Goal: Use online tool/utility: Use online tool/utility

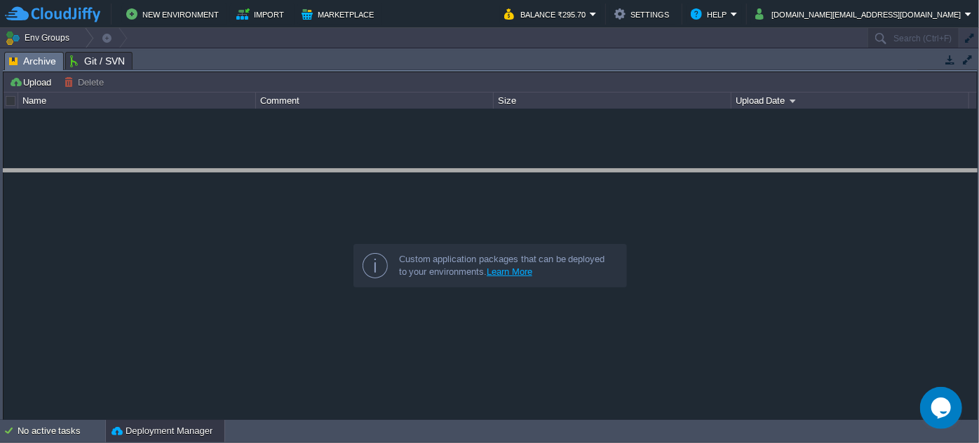
drag, startPoint x: 353, startPoint y: 70, endPoint x: 348, endPoint y: 188, distance: 117.9
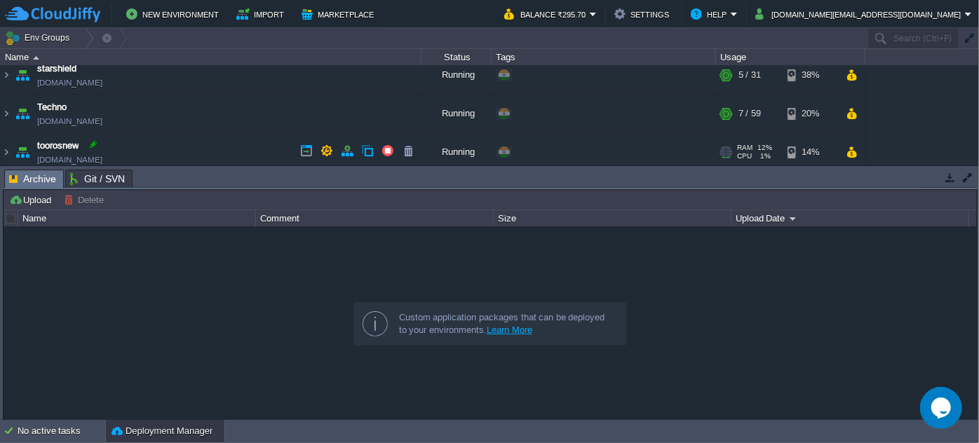
scroll to position [255, 0]
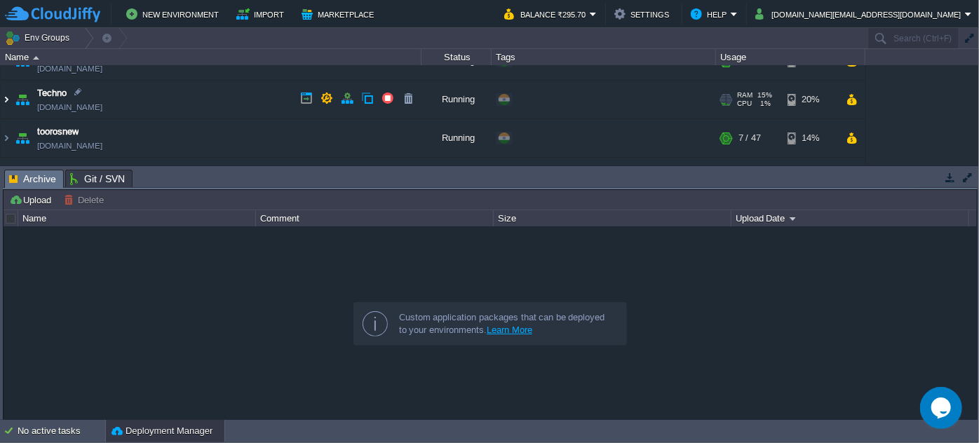
click at [11, 98] on img at bounding box center [6, 100] width 11 height 38
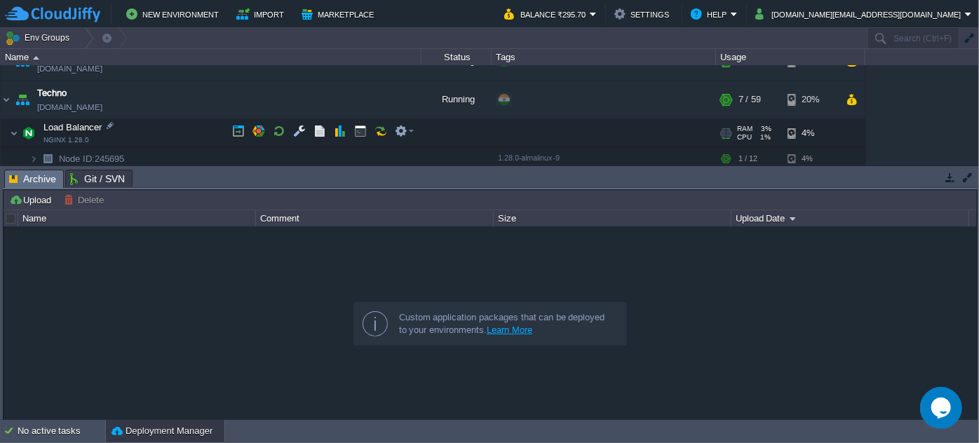
scroll to position [318, 0]
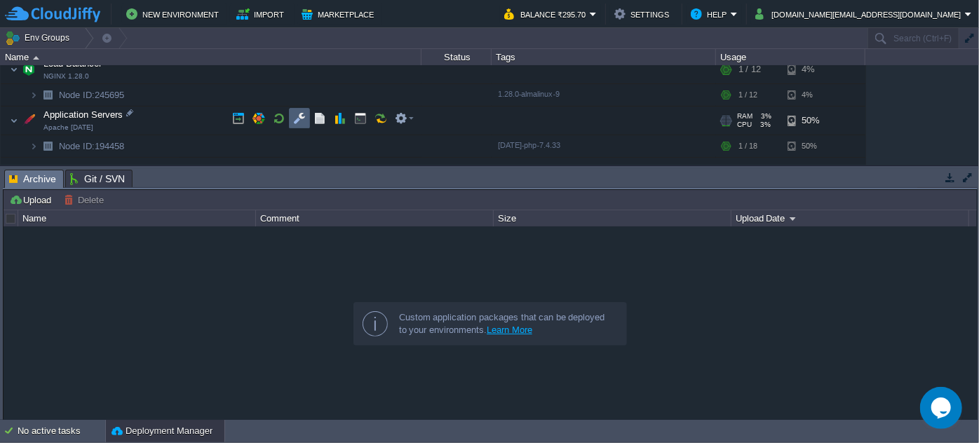
click at [295, 112] on button "button" at bounding box center [299, 118] width 13 height 13
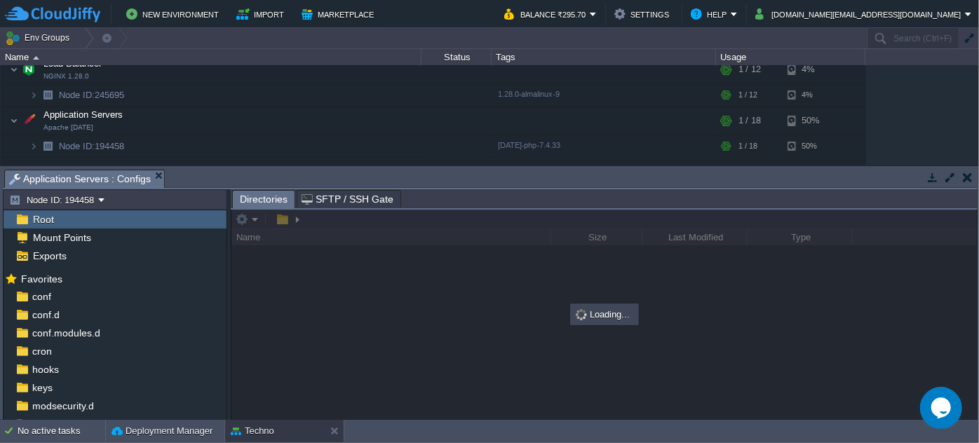
drag, startPoint x: 402, startPoint y: 168, endPoint x: 382, endPoint y: 61, distance: 108.4
click at [382, 61] on div "Env Groups Search (Ctrl+F) auto-gen Name Status Tags Usage amit-college [DOMAIN…" at bounding box center [489, 224] width 979 height 392
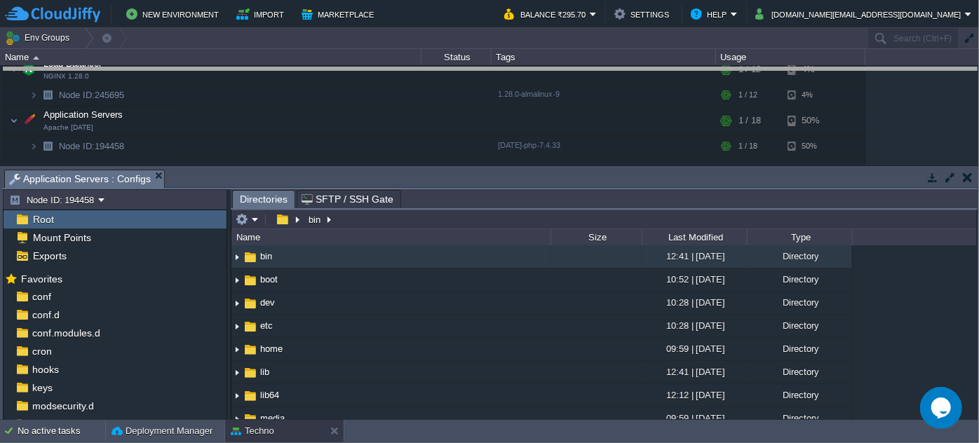
drag, startPoint x: 471, startPoint y: 169, endPoint x: 458, endPoint y: 67, distance: 102.5
click at [458, 67] on body "New Environment Import Marketplace Bonus ₹0.00 Upgrade Account Balance ₹295.70 …" at bounding box center [489, 221] width 979 height 443
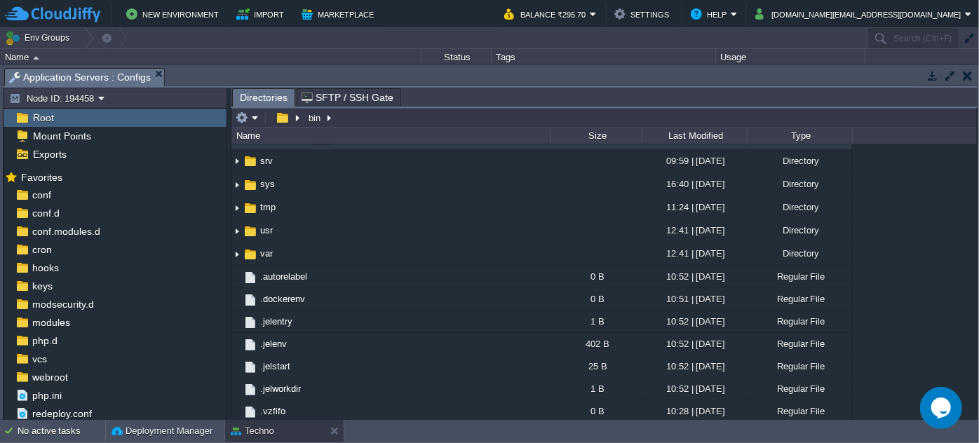
scroll to position [0, 0]
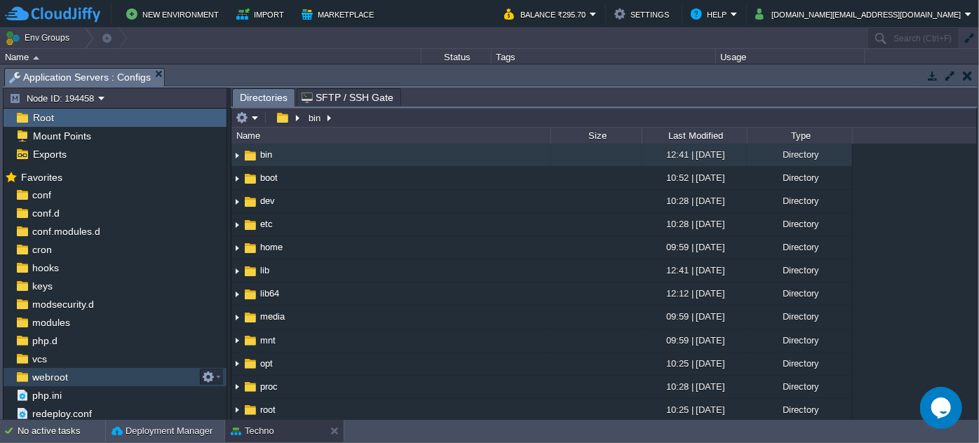
click at [65, 381] on span "webroot" at bounding box center [49, 377] width 41 height 13
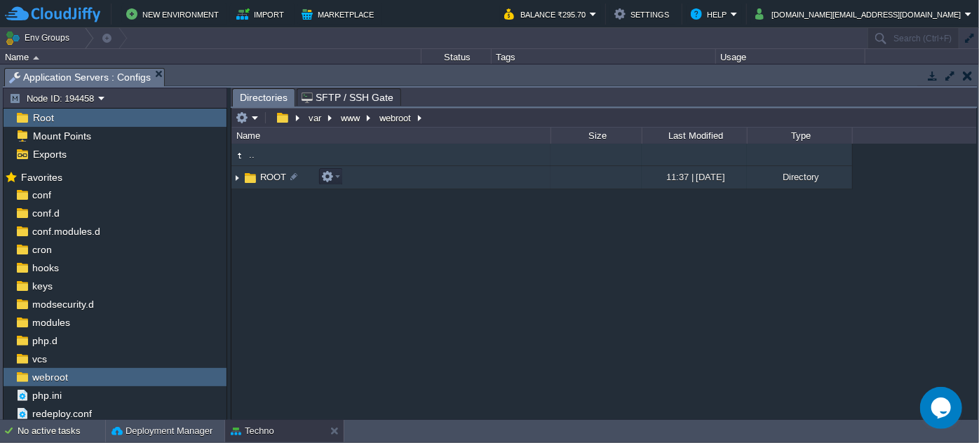
click at [236, 181] on img at bounding box center [236, 178] width 11 height 22
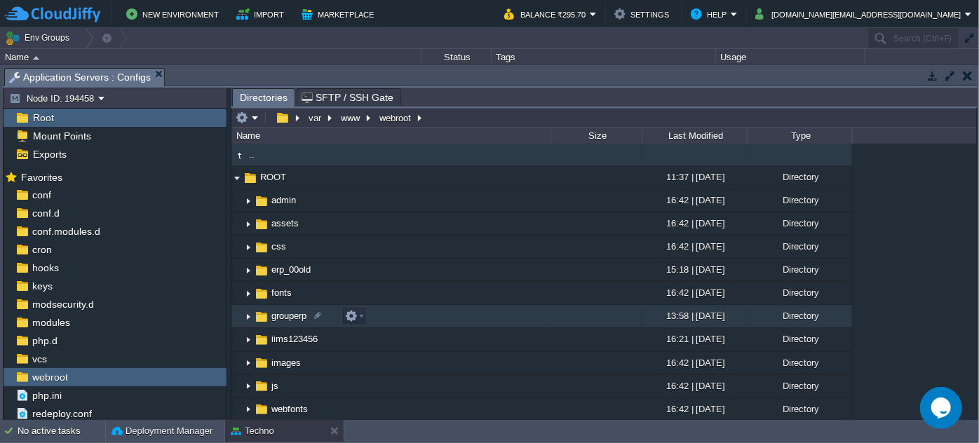
click at [249, 316] on img at bounding box center [248, 317] width 11 height 22
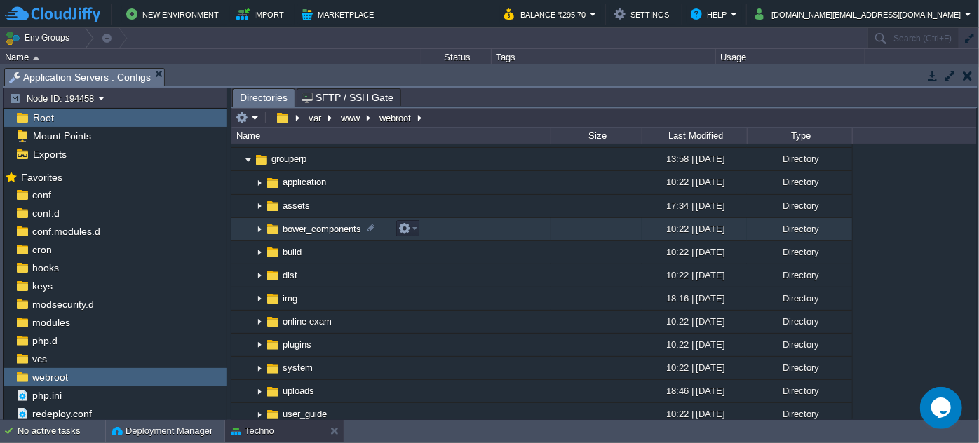
scroll to position [63, 0]
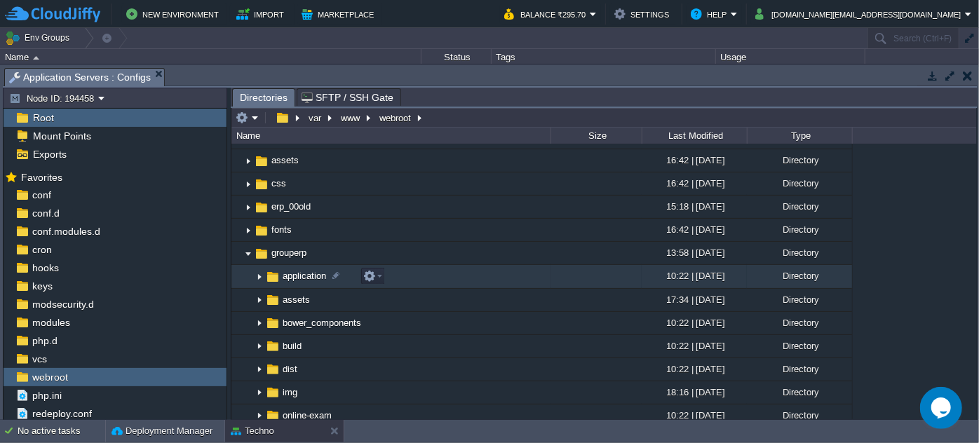
click at [262, 273] on img at bounding box center [259, 277] width 11 height 22
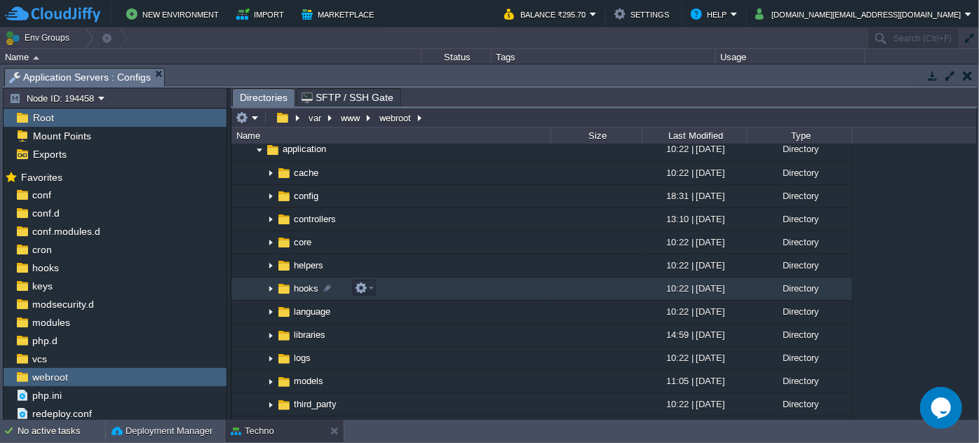
scroll to position [191, 0]
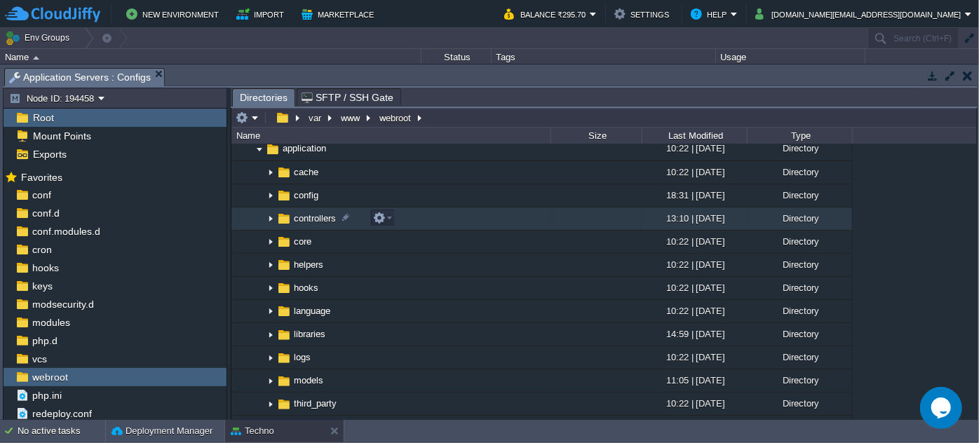
click at [271, 212] on img at bounding box center [270, 219] width 11 height 22
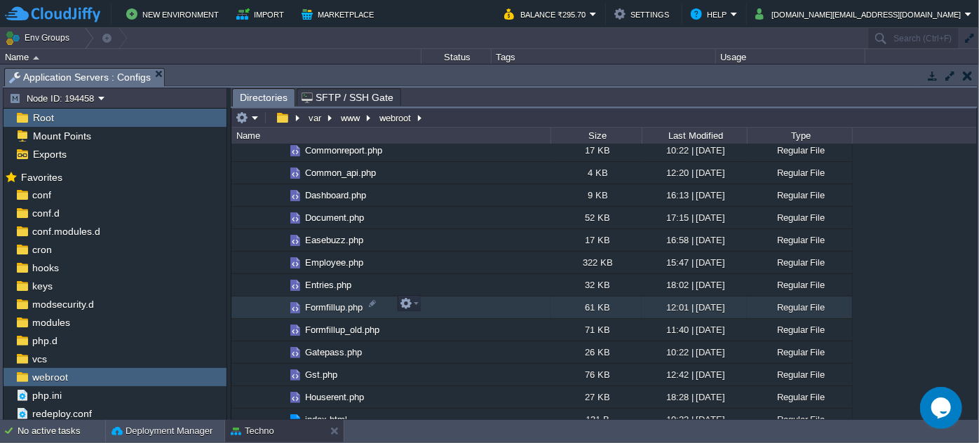
scroll to position [510, 0]
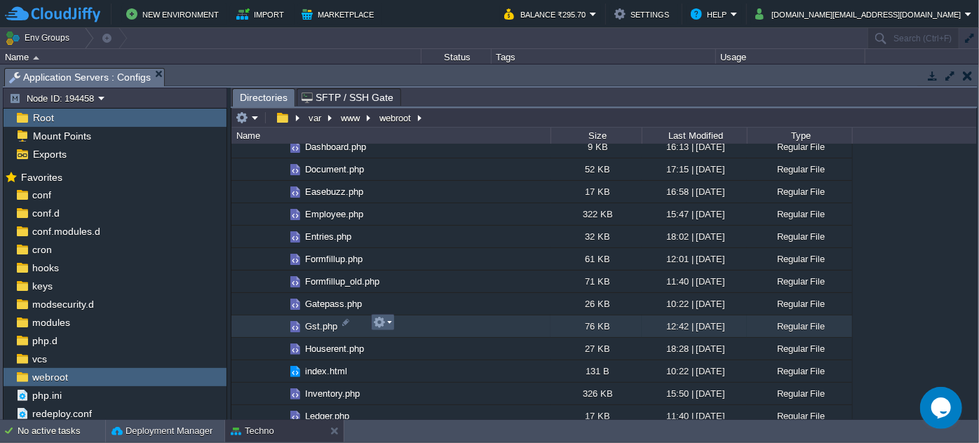
click at [393, 322] on td at bounding box center [383, 322] width 24 height 17
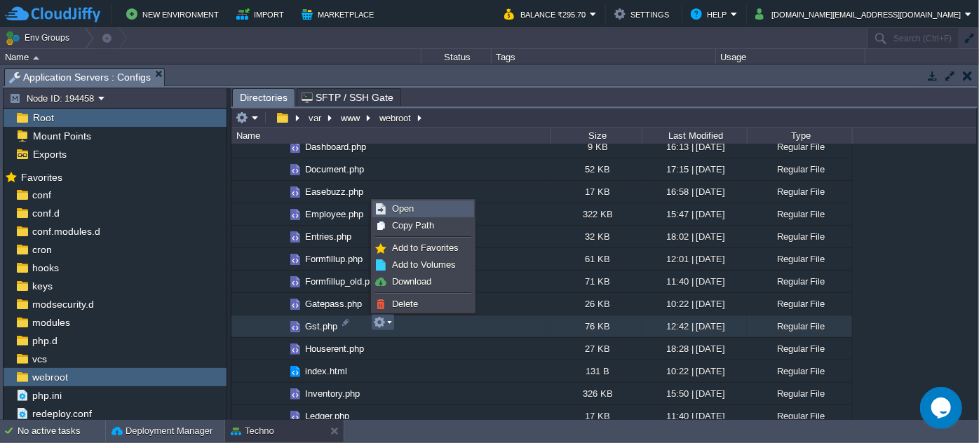
click at [412, 209] on span "Open" at bounding box center [403, 208] width 22 height 11
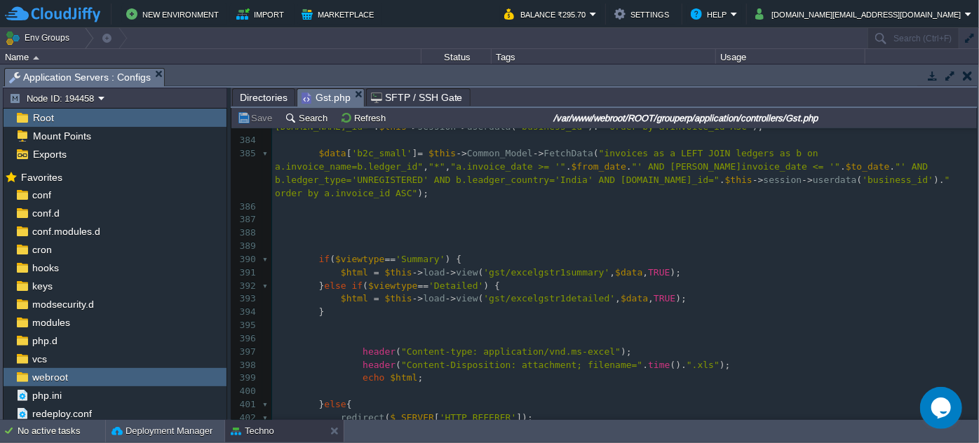
scroll to position [5927, 0]
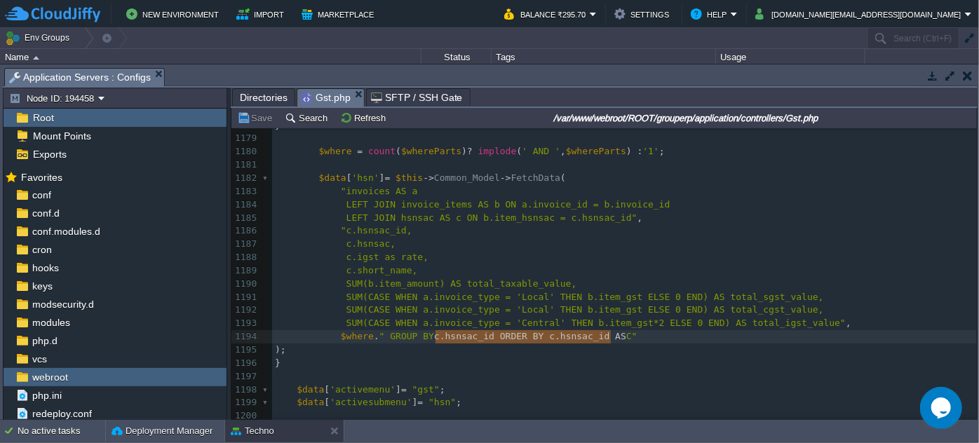
type textarea "c.hsnsac_id ORDER BY c.hsnsac_id ASC"
drag, startPoint x: 433, startPoint y: 337, endPoint x: 613, endPoint y: 336, distance: 179.5
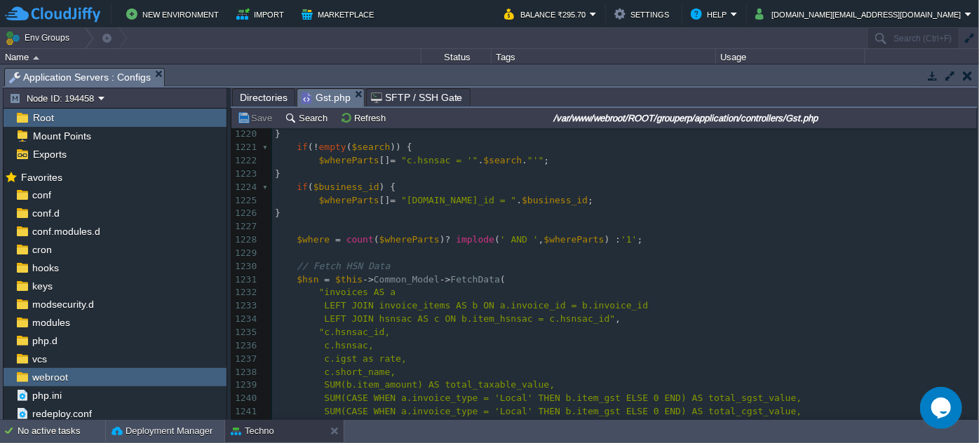
scroll to position [18926, 0]
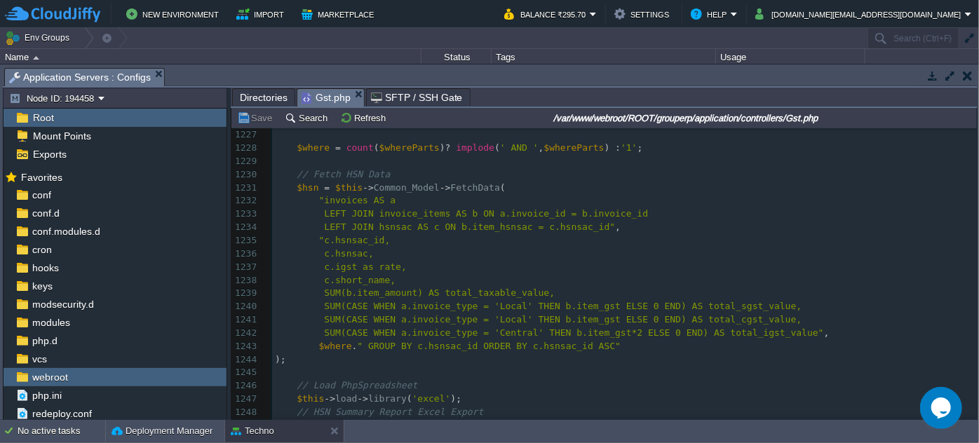
click at [630, 360] on pre ");" at bounding box center [624, 359] width 705 height 13
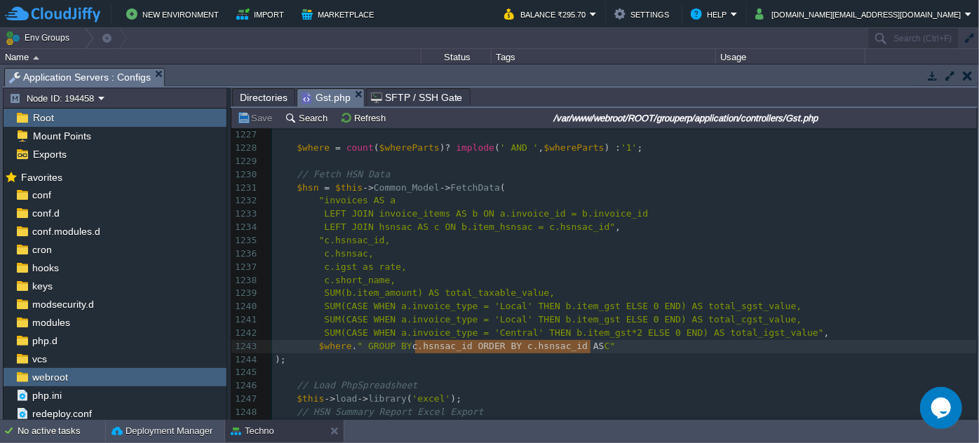
type textarea "c.hsnsac_id ORDER BY c.hsnsac_id ASC"
drag, startPoint x: 415, startPoint y: 349, endPoint x: 593, endPoint y: 348, distance: 178.1
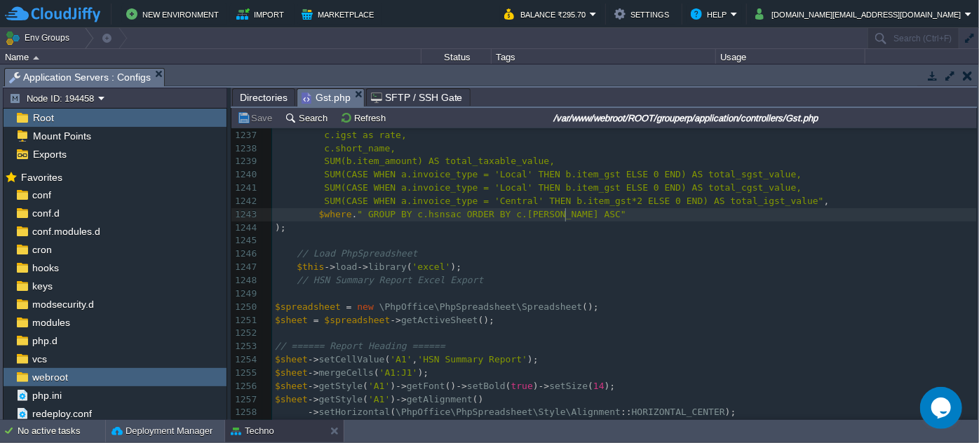
scroll to position [19110, 0]
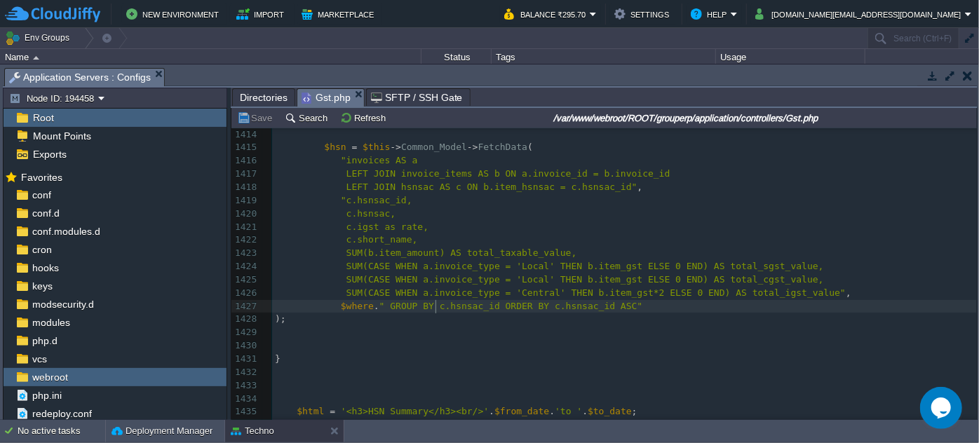
click at [437, 306] on div "xxxxxxxxxx $where . " GROUP BY c.hsnsac ORDER BY c.hsnsac ASC" 1404 if ( ! empt…" at bounding box center [624, 300] width 705 height 608
click at [461, 326] on pre "​" at bounding box center [624, 332] width 705 height 13
type textarea "c.hsnsac_id ORDER BY c.hsnsac_id ASC"
drag, startPoint x: 436, startPoint y: 304, endPoint x: 613, endPoint y: 300, distance: 176.8
paste textarea
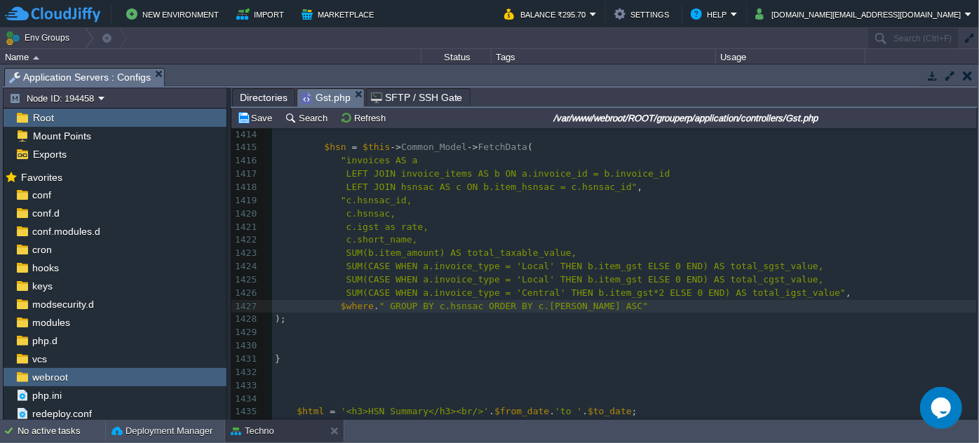
click at [624, 332] on pre "​" at bounding box center [624, 332] width 705 height 13
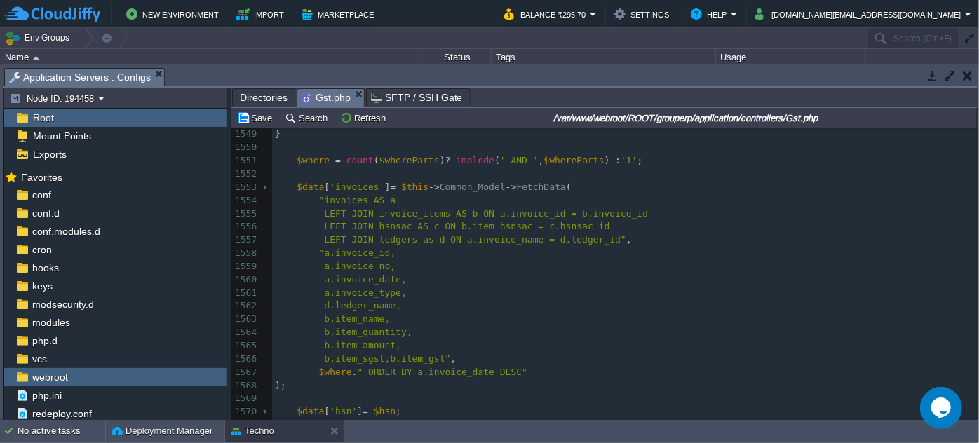
click at [523, 303] on pre "d.ledger_name," at bounding box center [624, 305] width 705 height 13
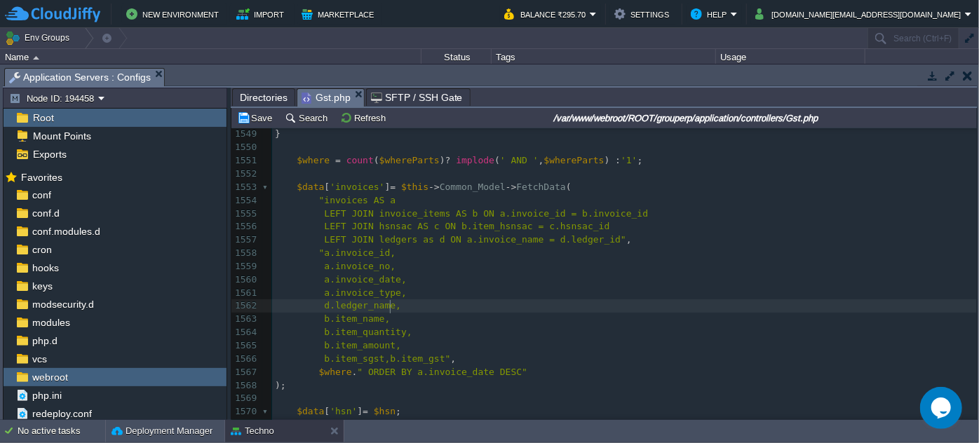
scroll to position [23330, 0]
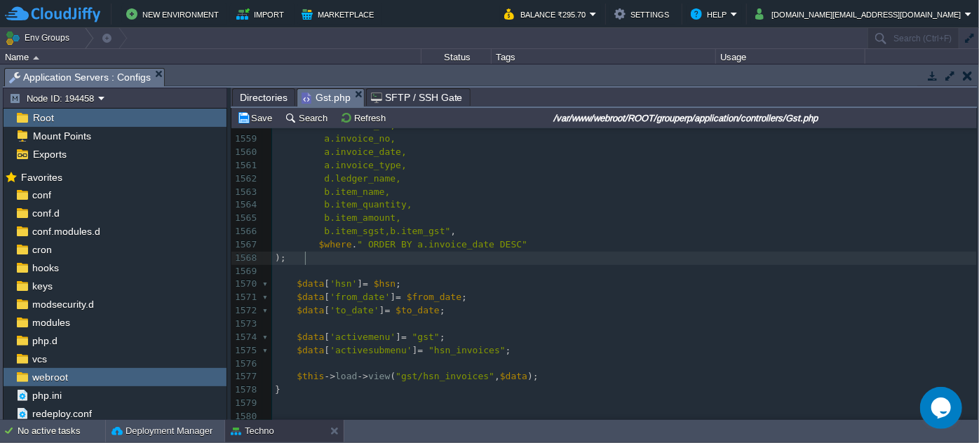
click at [327, 259] on pre ");" at bounding box center [624, 258] width 705 height 13
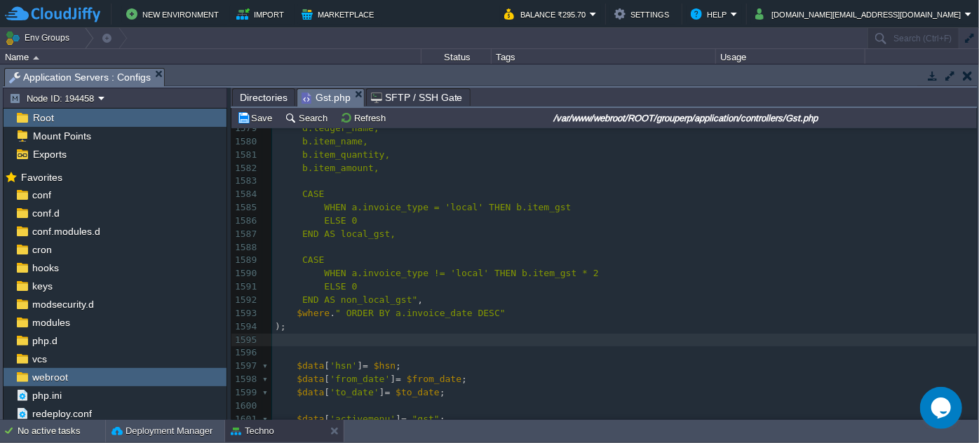
scroll to position [23733, 0]
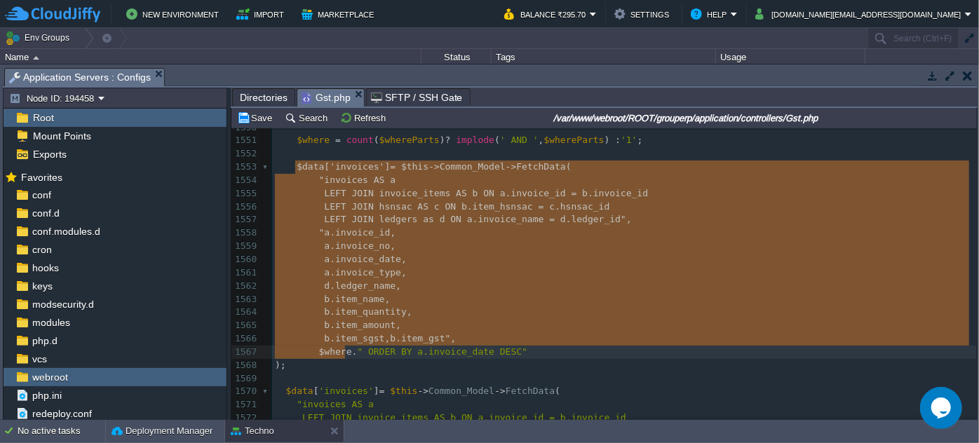
type textarea "$data['invoices'] = $this->Common_Model->FetchData( "invoices AS a LEFT JOIN in…"
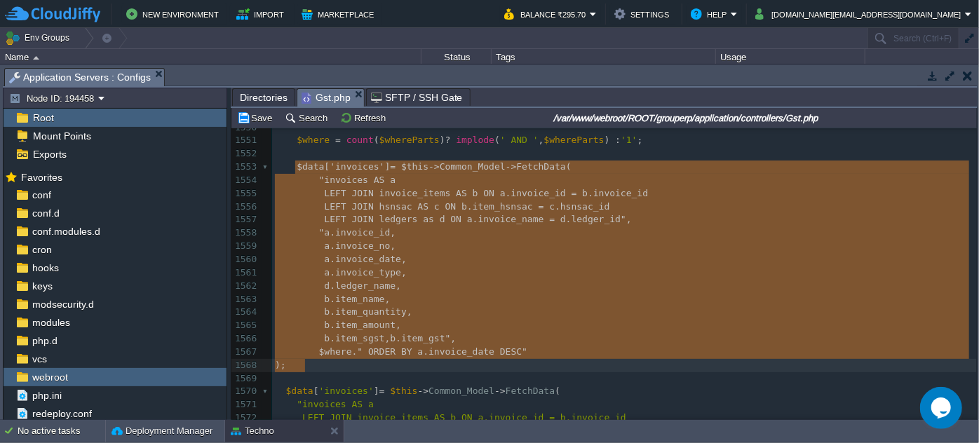
drag, startPoint x: 296, startPoint y: 168, endPoint x: 346, endPoint y: 370, distance: 208.0
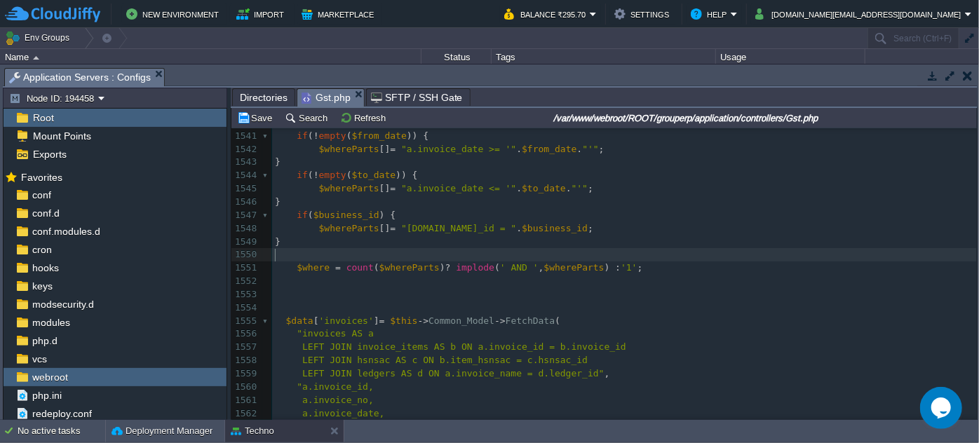
click at [689, 259] on pre "​" at bounding box center [624, 254] width 705 height 13
click at [278, 96] on span "Directories" at bounding box center [264, 97] width 48 height 17
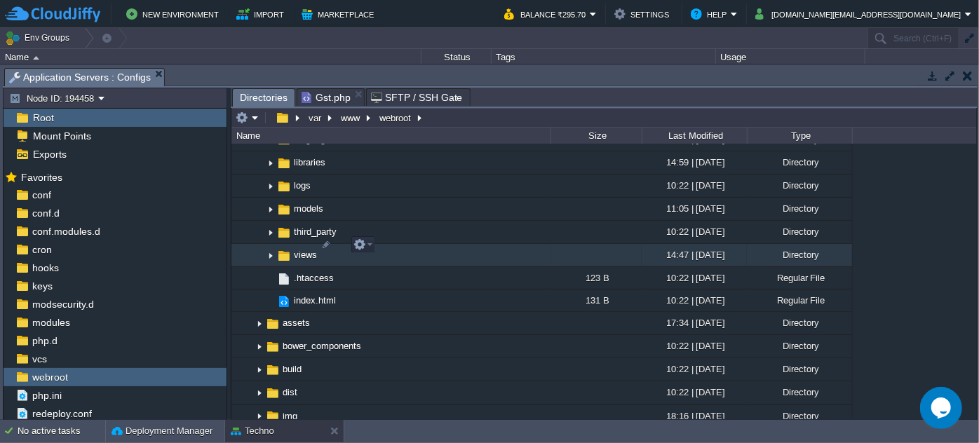
click at [275, 246] on img at bounding box center [270, 256] width 11 height 22
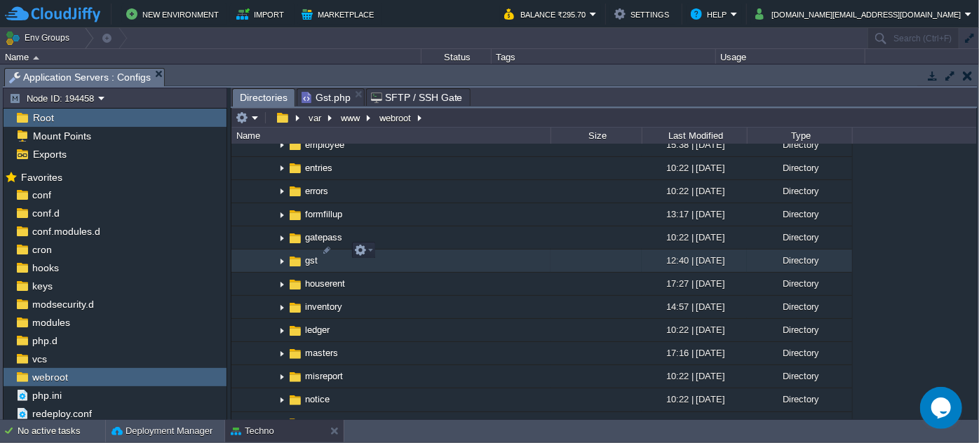
click at [283, 250] on img at bounding box center [281, 261] width 11 height 22
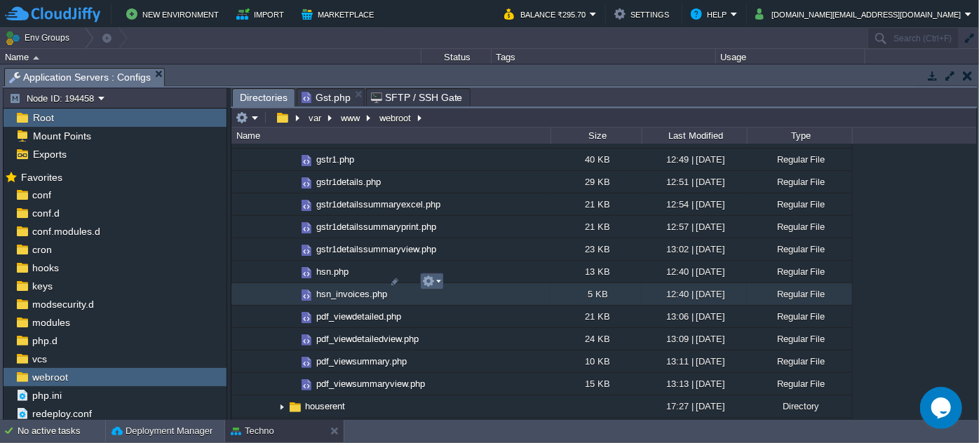
click at [441, 285] on td at bounding box center [432, 281] width 24 height 17
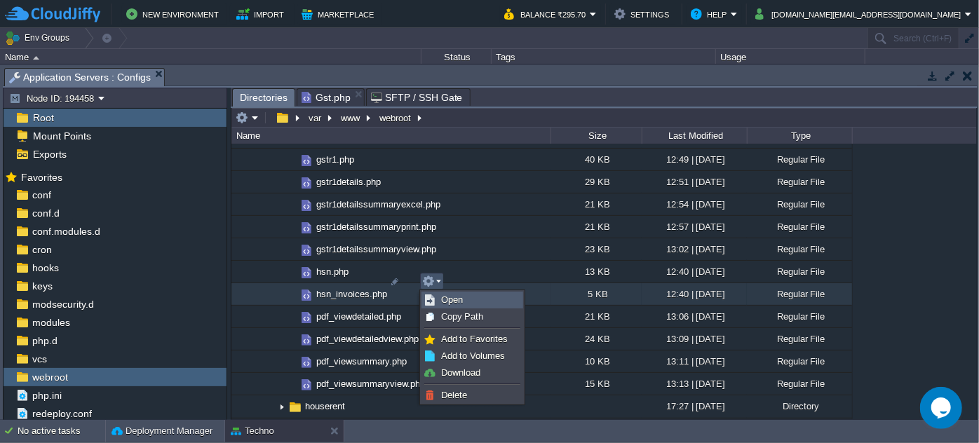
click at [455, 302] on span "Open" at bounding box center [452, 300] width 22 height 11
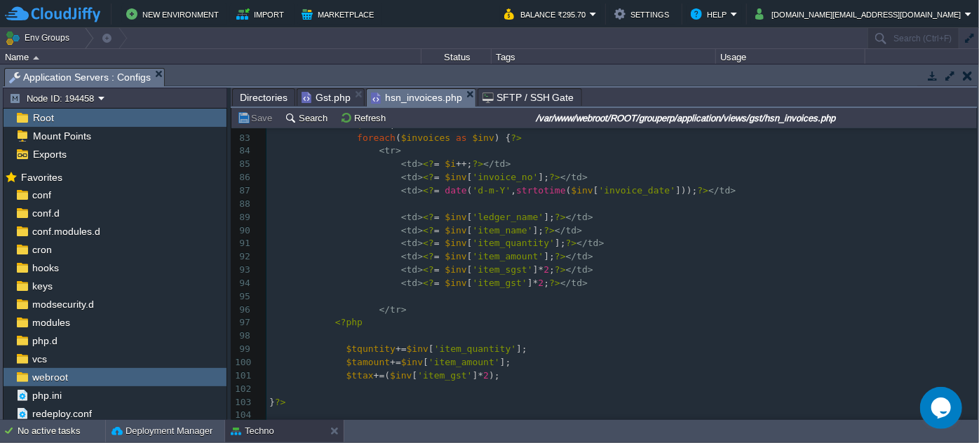
scroll to position [510, 0]
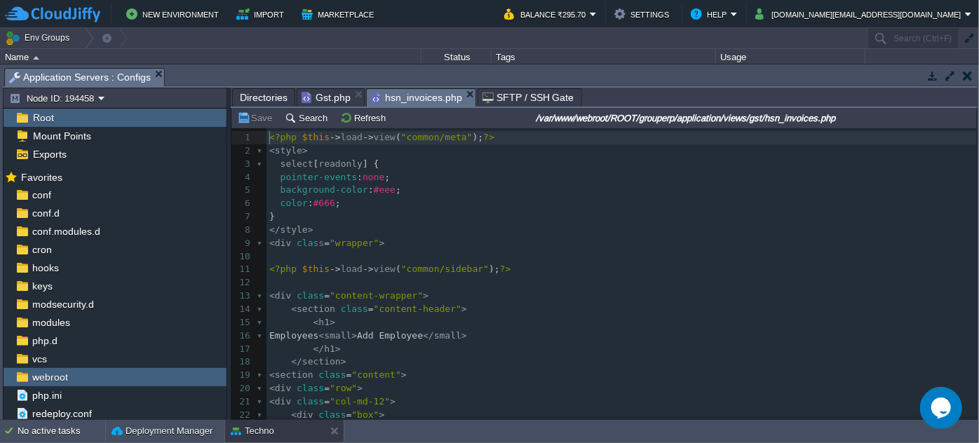
click at [538, 230] on pre "</ style >" at bounding box center [621, 230] width 710 height 13
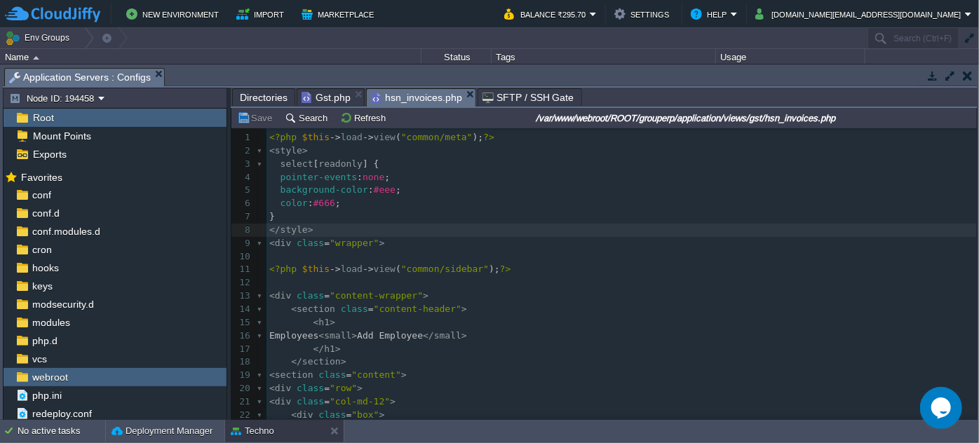
type textarea "-"
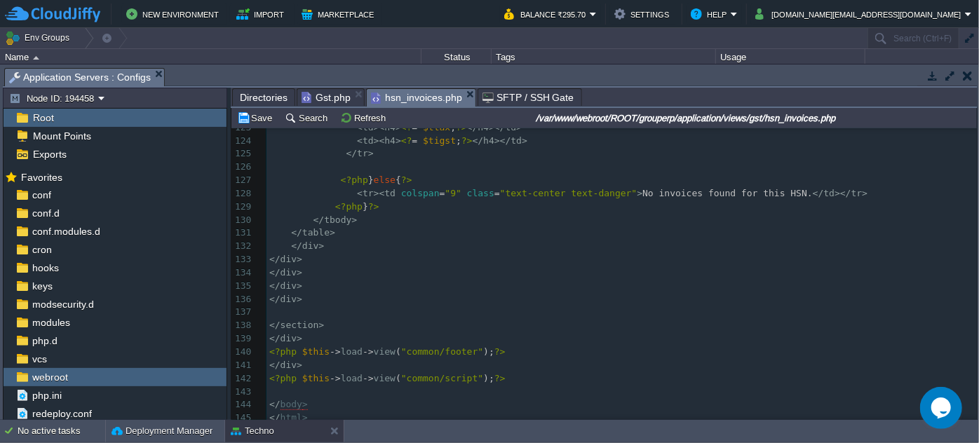
scroll to position [1436, 0]
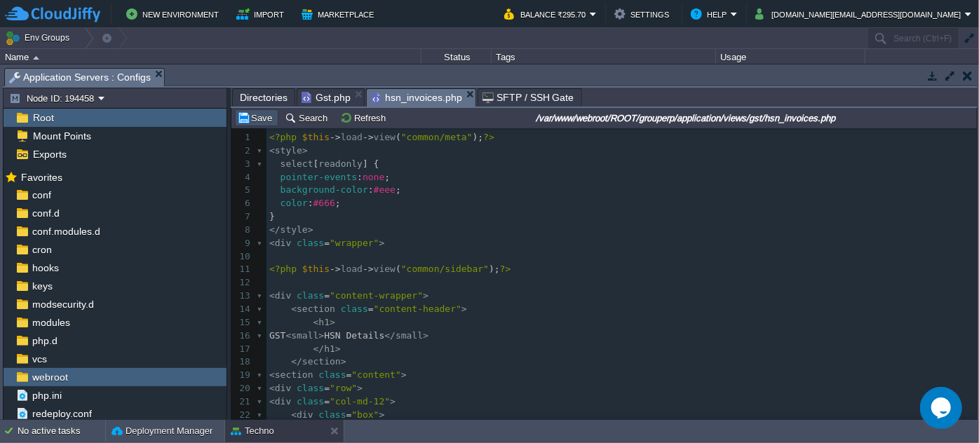
click at [259, 115] on button "Save" at bounding box center [256, 117] width 39 height 13
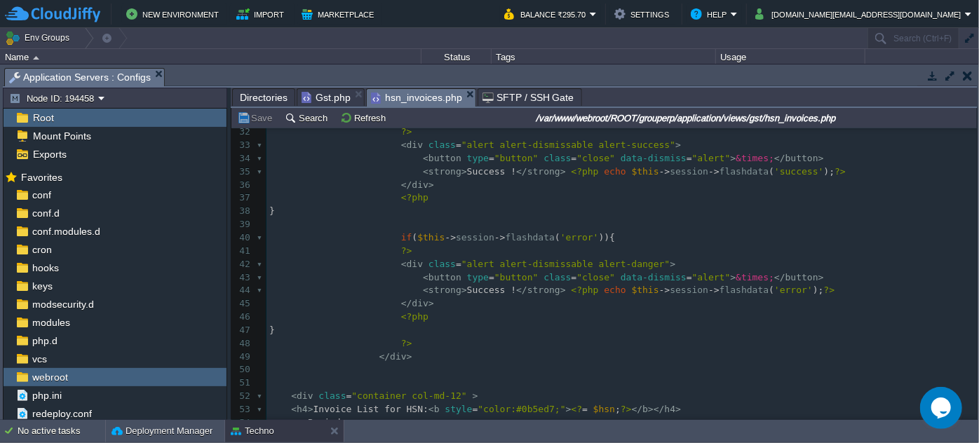
scroll to position [0, 0]
